Goal: Task Accomplishment & Management: Manage account settings

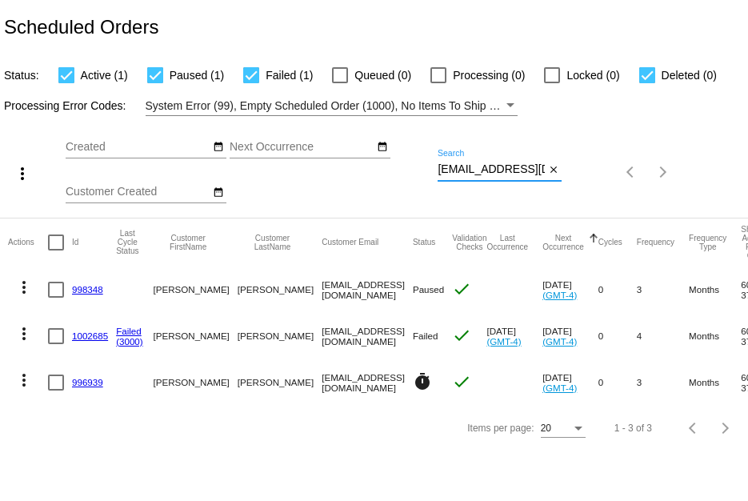
scroll to position [0, 32]
click at [630, 178] on div "more_vert Sep Jan Feb Mar Apr 1" at bounding box center [374, 167] width 748 height 102
click at [93, 381] on link "996939" at bounding box center [87, 382] width 31 height 10
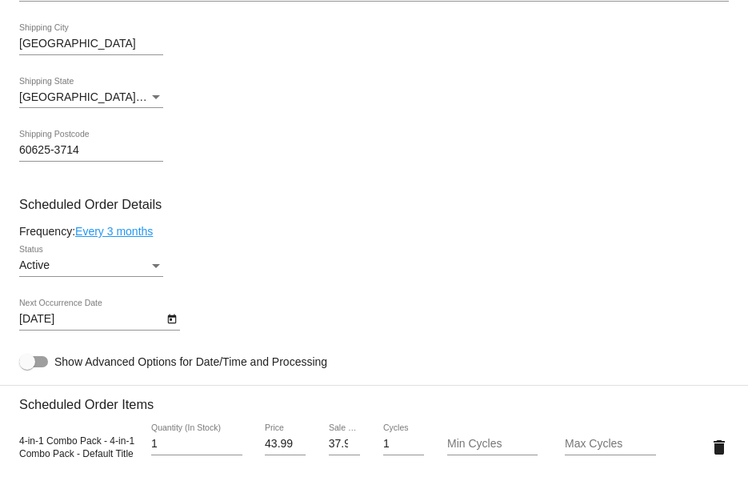
scroll to position [960, 0]
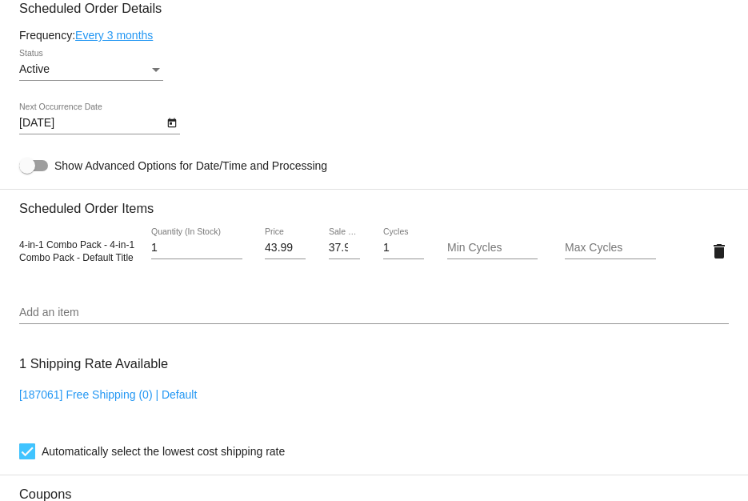
click at [88, 119] on div "12/22/2025 Next Occurrence Date" at bounding box center [91, 118] width 144 height 31
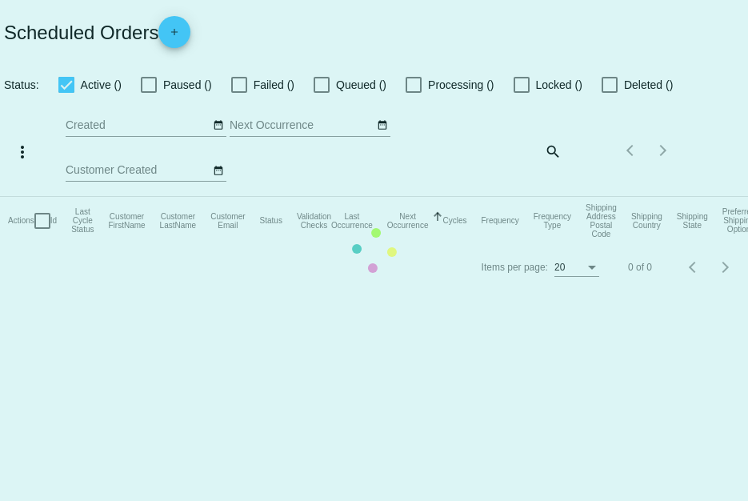
checkbox input "true"
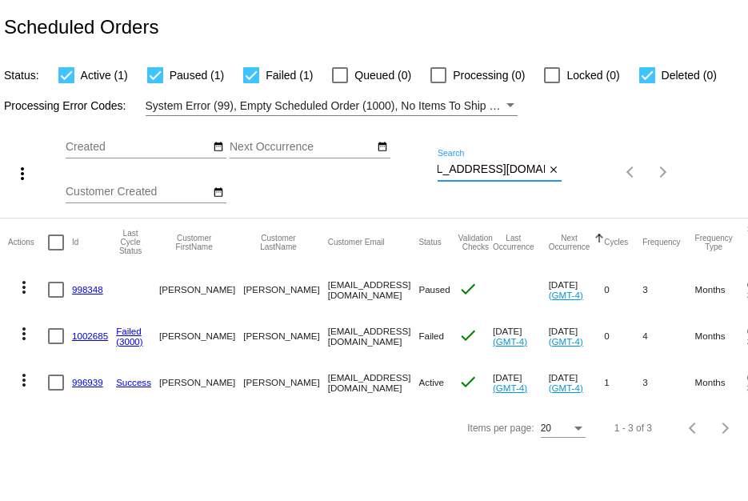
drag, startPoint x: 438, startPoint y: 169, endPoint x: 589, endPoint y: 167, distance: 150.4
click at [589, 167] on div "more_vert Sep Jan Feb Mar Apr 1" at bounding box center [374, 167] width 748 height 102
paste input "Lindamolter"
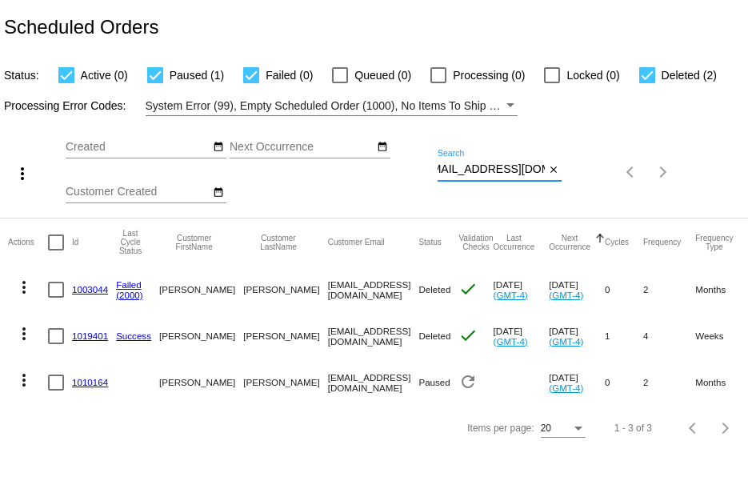
type input "[EMAIL_ADDRESS][DOMAIN_NAME]"
click at [643, 377] on mat-cell "2" at bounding box center [669, 382] width 52 height 46
click at [82, 386] on link "1010164" at bounding box center [90, 382] width 36 height 10
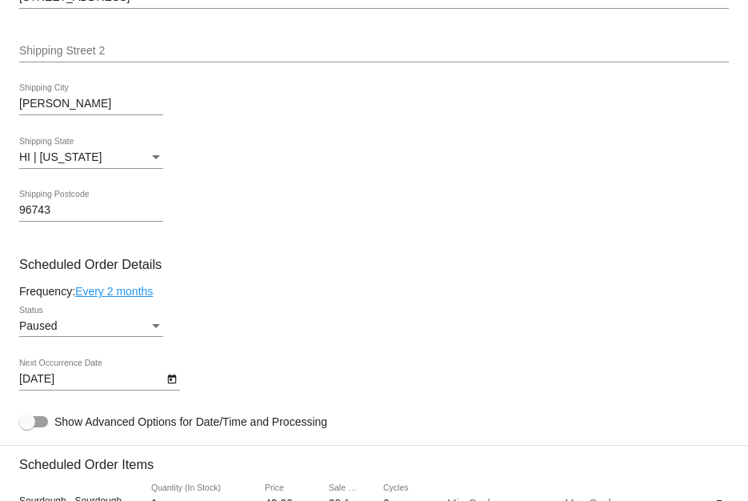
scroll to position [640, 0]
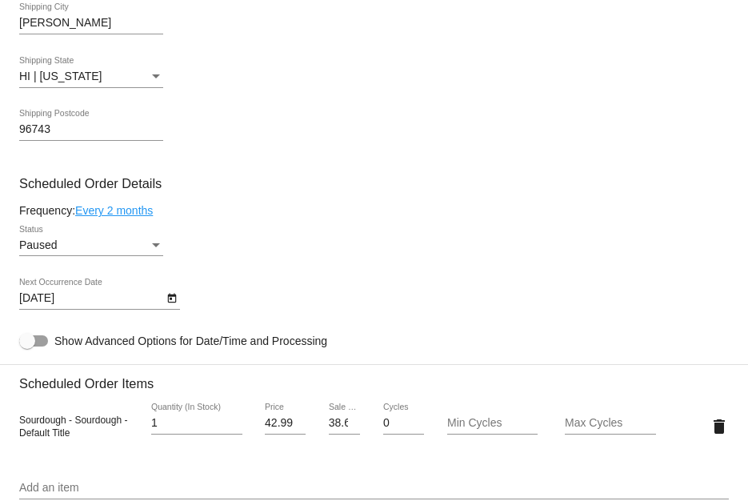
drag, startPoint x: 258, startPoint y: 425, endPoint x: 304, endPoint y: 430, distance: 46.7
click at [304, 430] on div "42.99 Price" at bounding box center [285, 426] width 59 height 46
copy div "Price"
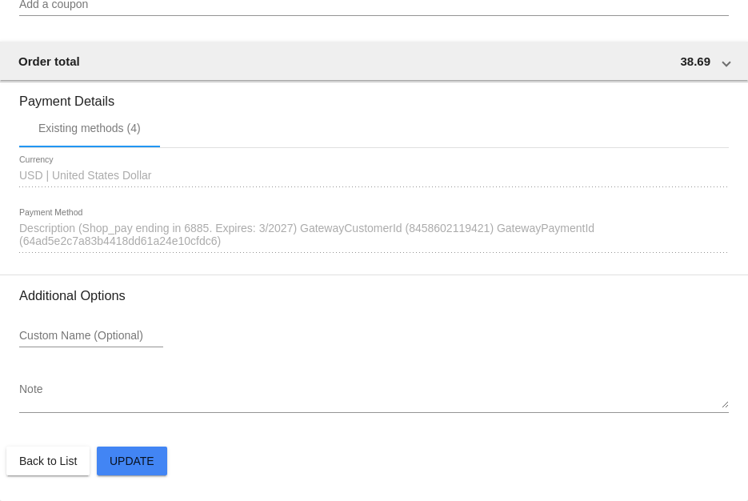
scroll to position [1344, 0]
click at [139, 226] on span "Description (Shop_pay ending in 6885. Expires: 3/2027) GatewayCustomerId (84586…" at bounding box center [306, 235] width 575 height 26
drag, startPoint x: 135, startPoint y: 224, endPoint x: 291, endPoint y: 232, distance: 156.2
click at [291, 232] on span "Description (Shop_pay ending in 6885. Expires: 3/2027) GatewayCustomerId (84586…" at bounding box center [306, 235] width 575 height 26
copy span "ending in 6885. Expires: 3/2027"
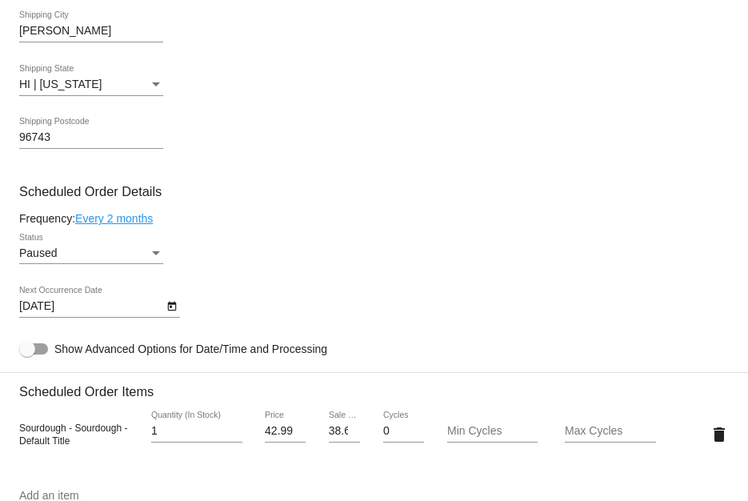
scroll to position [784, 0]
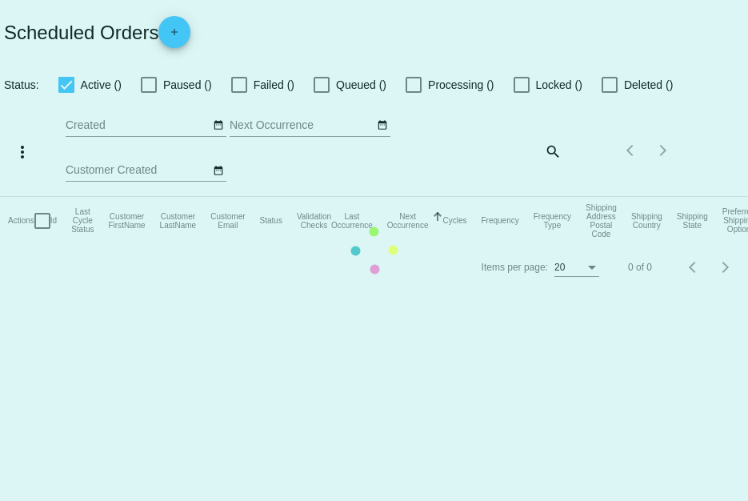
checkbox input "true"
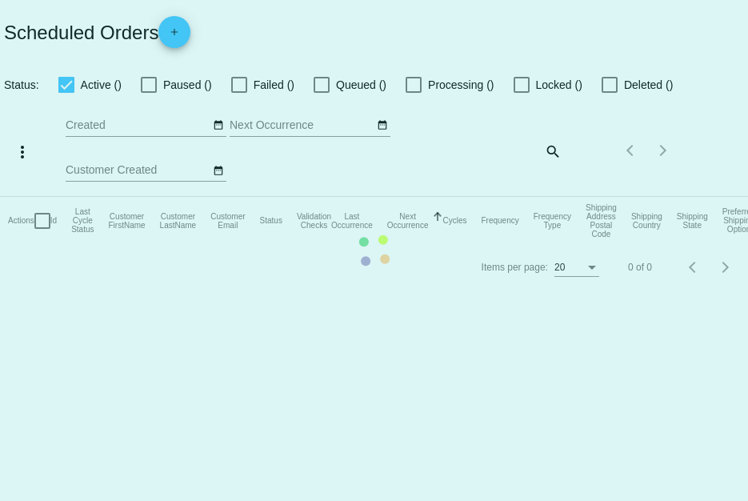
checkbox input "true"
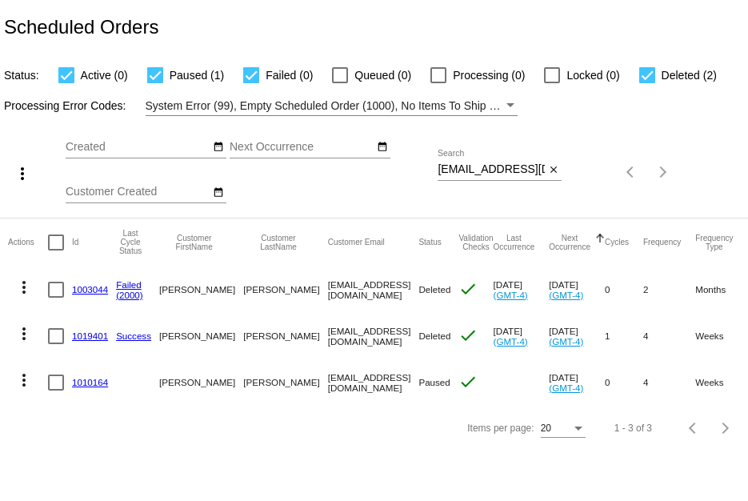
drag, startPoint x: 498, startPoint y: 369, endPoint x: 530, endPoint y: 381, distance: 34.9
click at [530, 381] on mat-row "more_vert 1010164 [PERSON_NAME] [EMAIL_ADDRESS][DOMAIN_NAME] Paused check [DATE…" at bounding box center [583, 382] width 1151 height 46
copy mat-row "[DATE]"
